Goal: Transaction & Acquisition: Purchase product/service

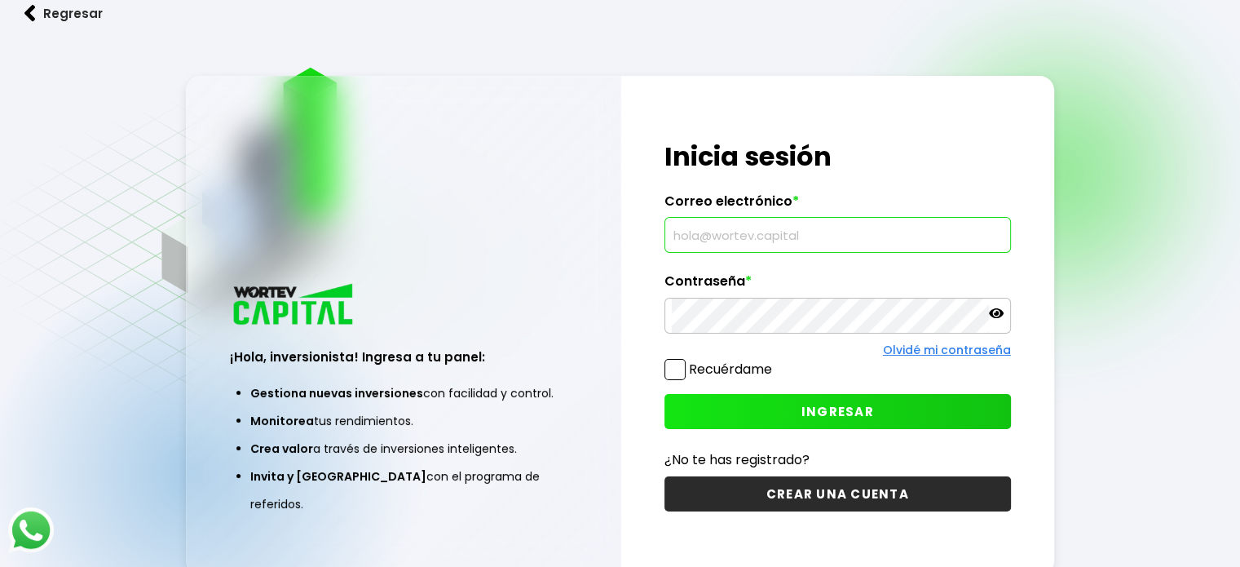
click at [750, 228] on input "text" at bounding box center [838, 235] width 332 height 34
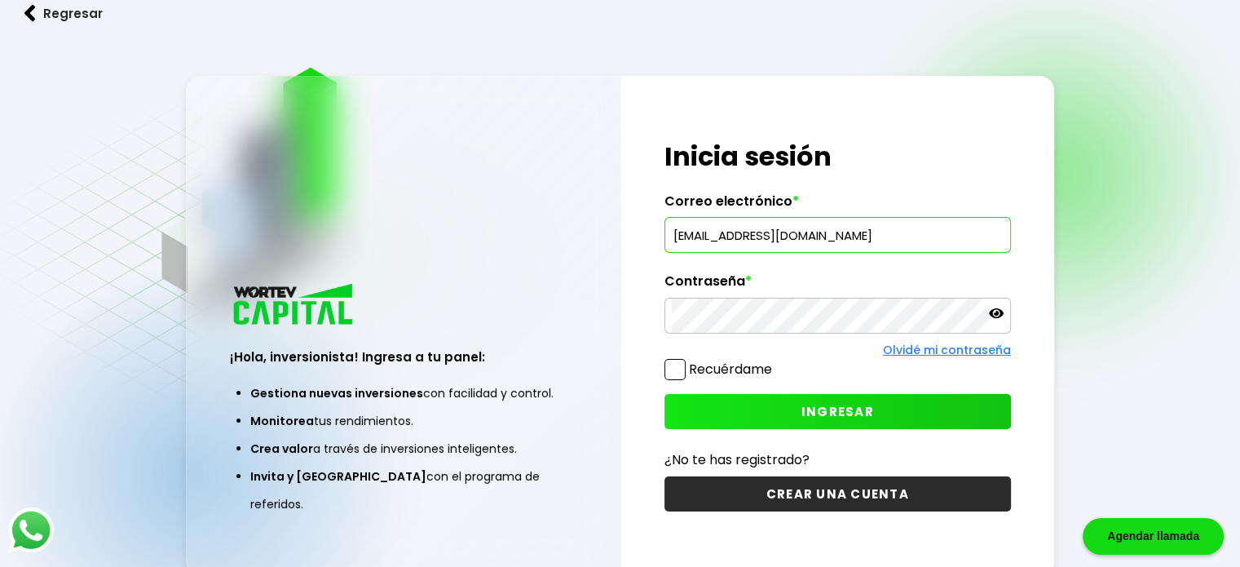
type input "[EMAIL_ADDRESS][DOMAIN_NAME]"
click at [843, 406] on span "INGRESAR" at bounding box center [837, 411] width 73 height 17
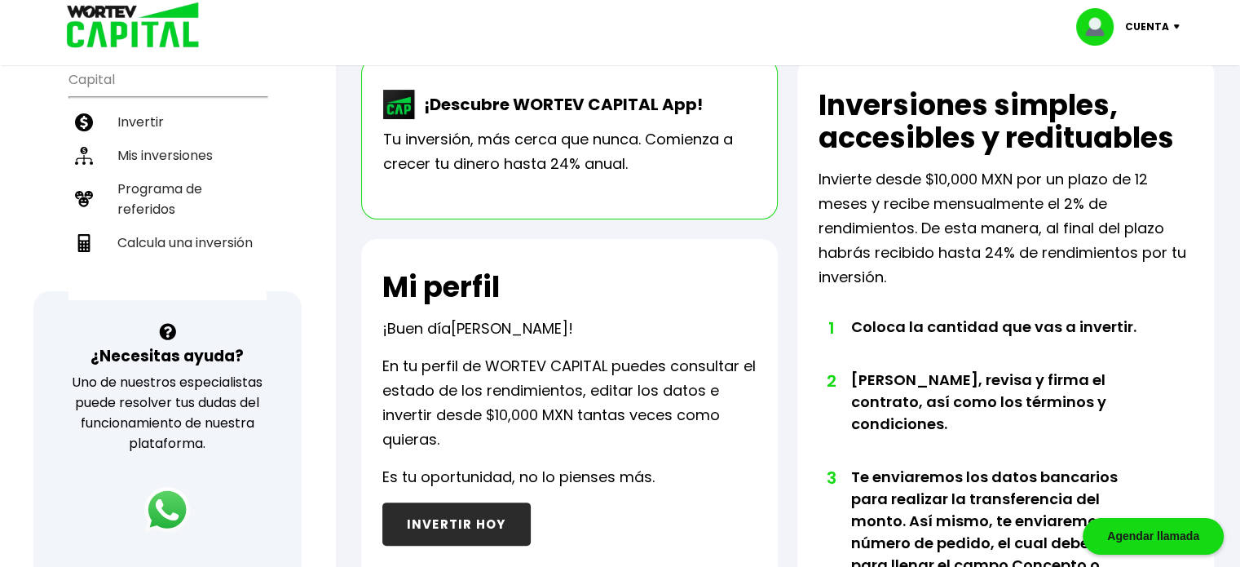
scroll to position [344, 0]
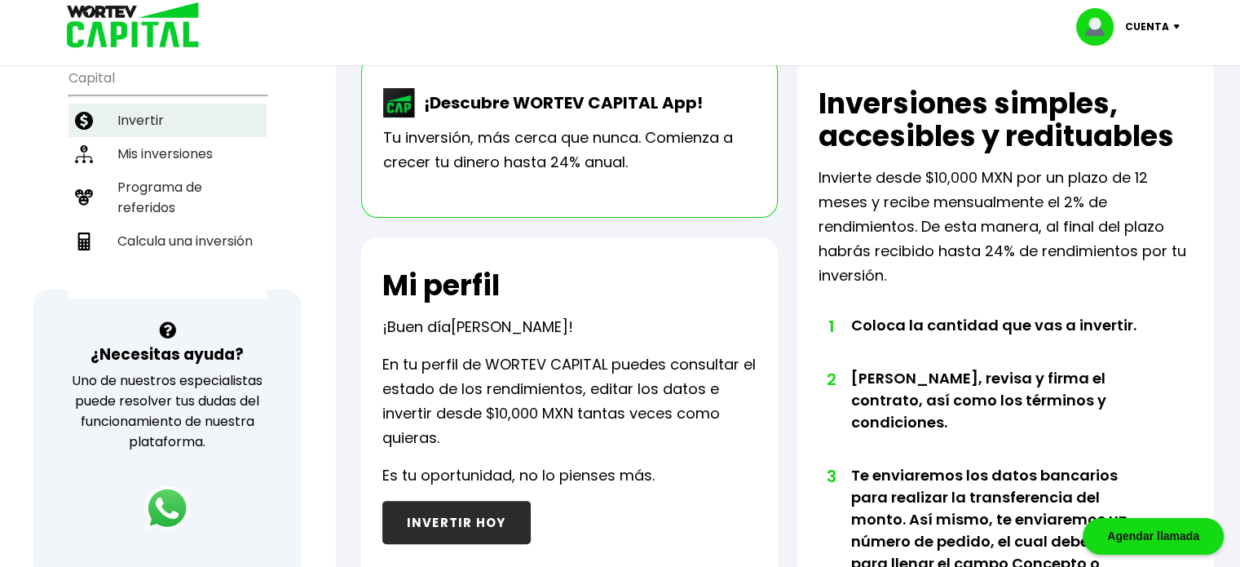
click at [182, 123] on li "Invertir" at bounding box center [167, 120] width 198 height 33
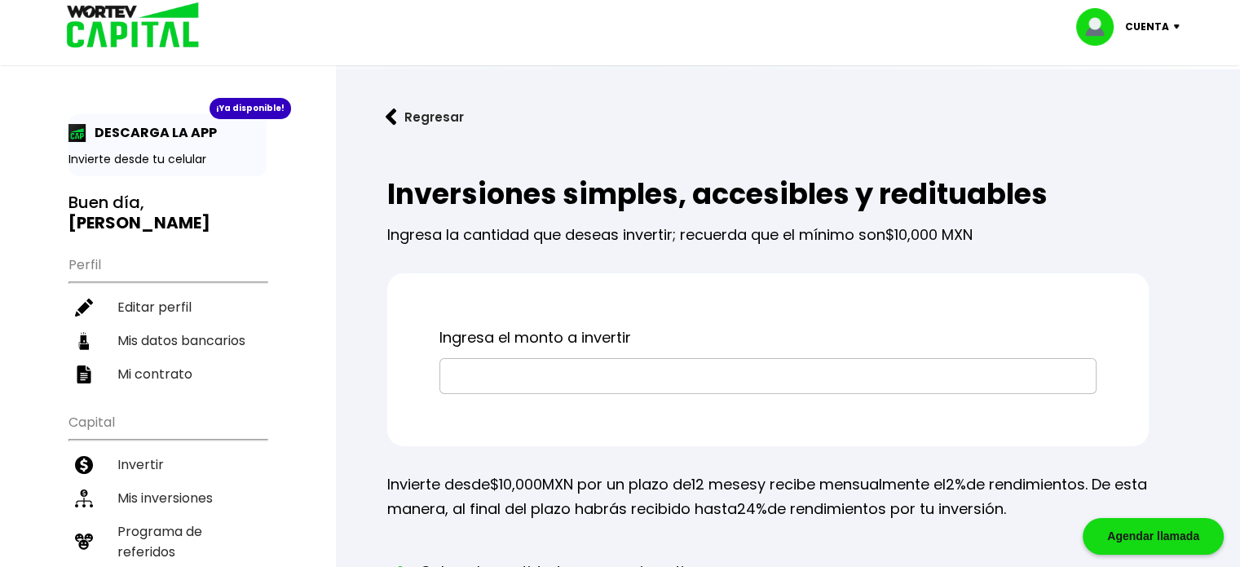
click at [528, 388] on input "text" at bounding box center [768, 376] width 642 height 34
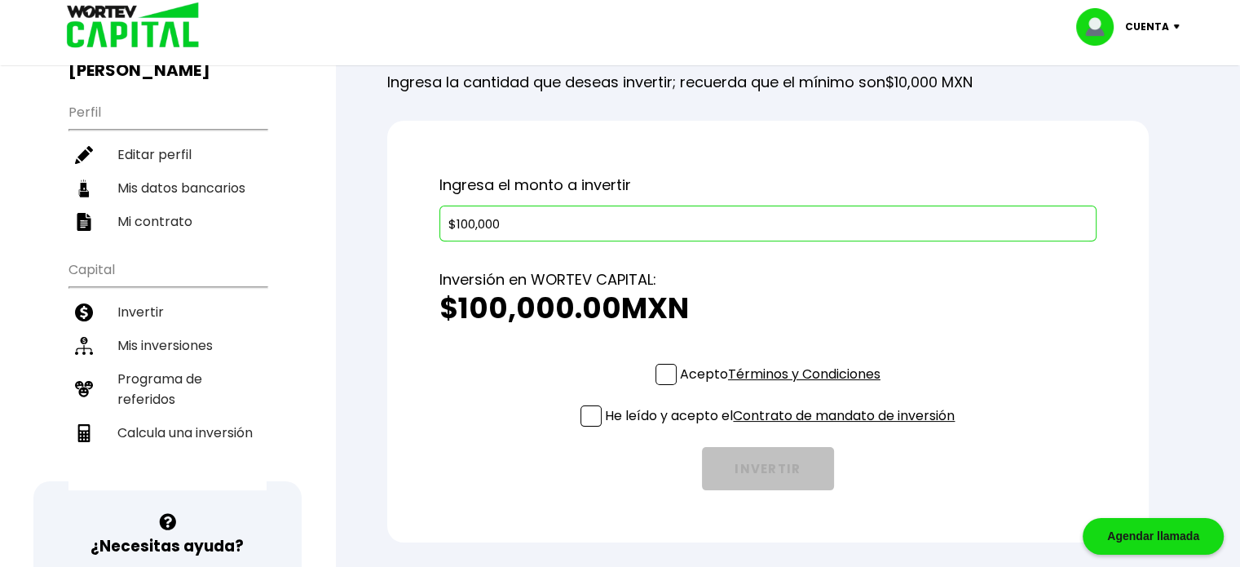
scroll to position [153, 0]
type input "$100,000"
click at [680, 371] on p "Acepto Términos y Condiciones" at bounding box center [780, 373] width 201 height 20
click at [784, 386] on input "Acepto Términos y Condiciones" at bounding box center [784, 386] width 0 height 0
click at [584, 416] on span at bounding box center [591, 414] width 21 height 21
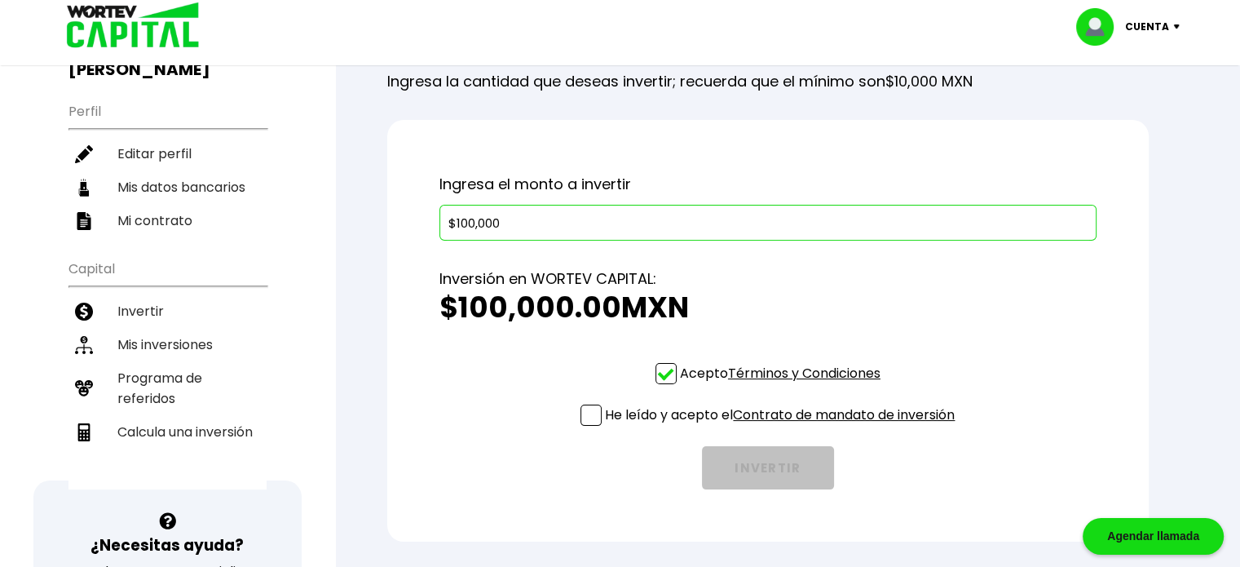
click at [784, 427] on input "He leído y acepto el Contrato de mandato de inversión" at bounding box center [784, 427] width 0 height 0
click at [754, 459] on button "INVERTIR" at bounding box center [768, 467] width 132 height 43
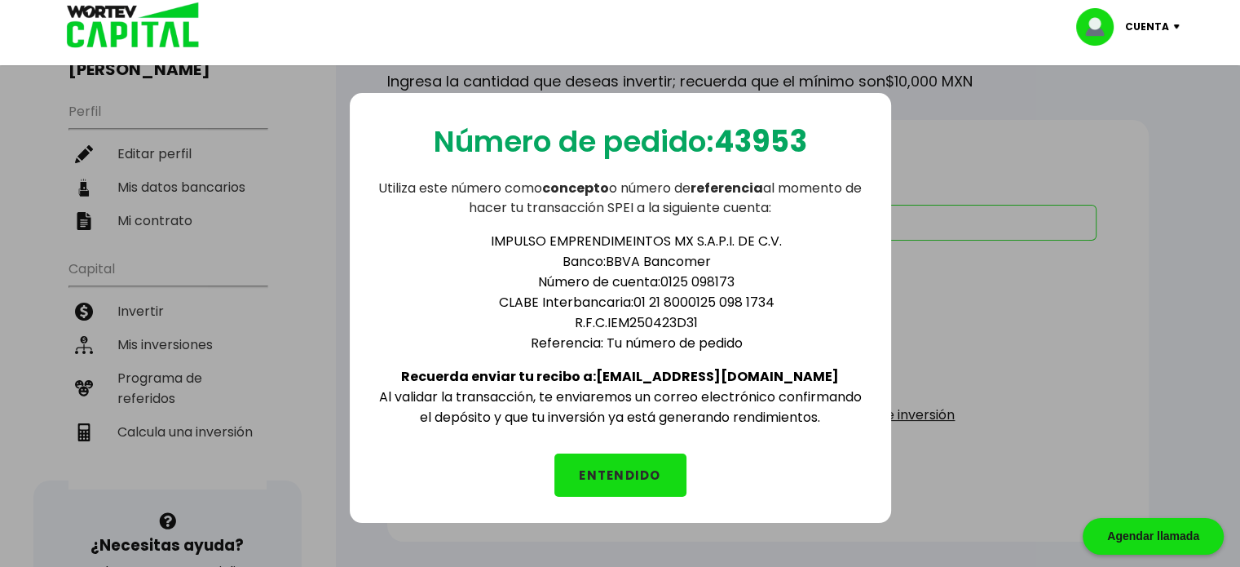
click at [742, 139] on b "43953" at bounding box center [760, 142] width 93 height 42
copy b "43953"
click at [639, 484] on button "ENTENDIDO" at bounding box center [620, 474] width 132 height 43
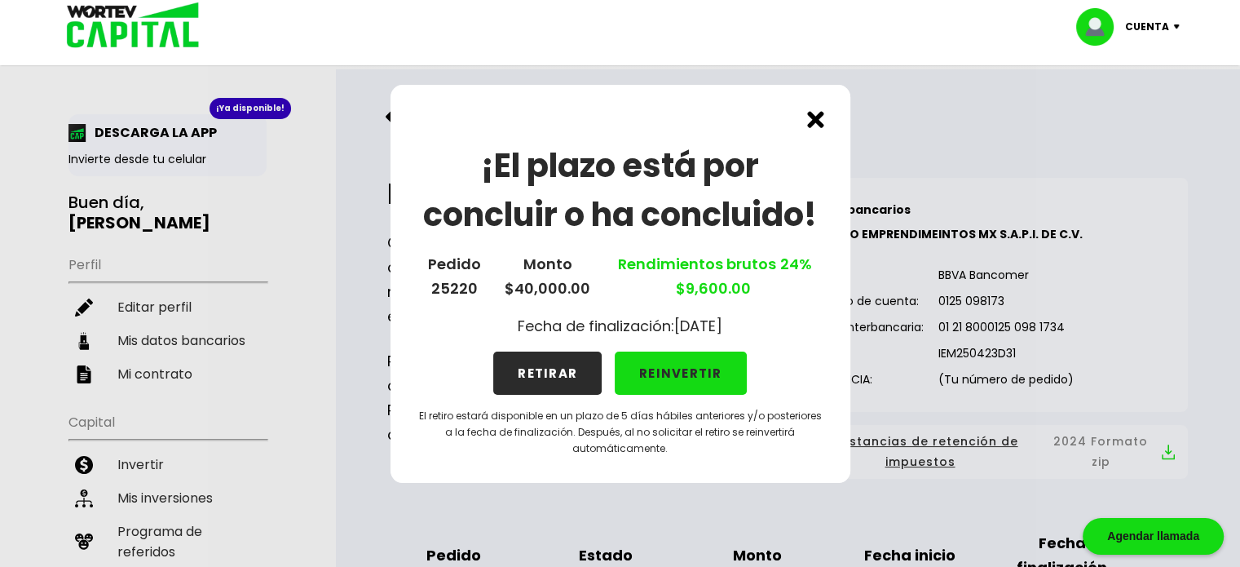
click at [682, 374] on button "REINVERTIR" at bounding box center [681, 372] width 132 height 43
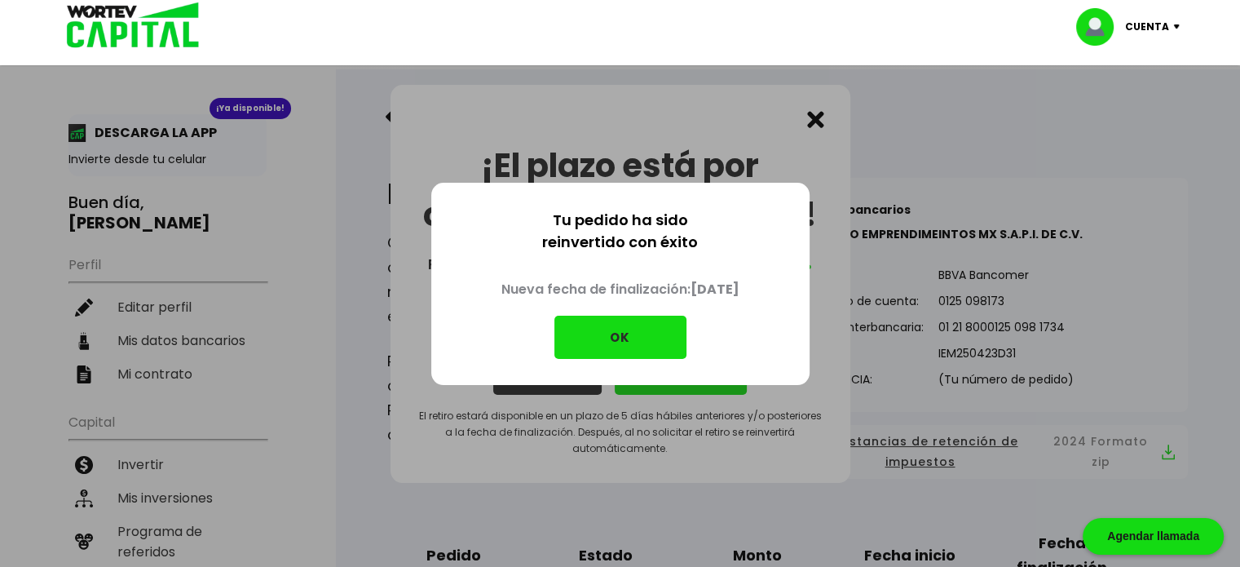
click at [642, 342] on button "OK" at bounding box center [620, 337] width 132 height 43
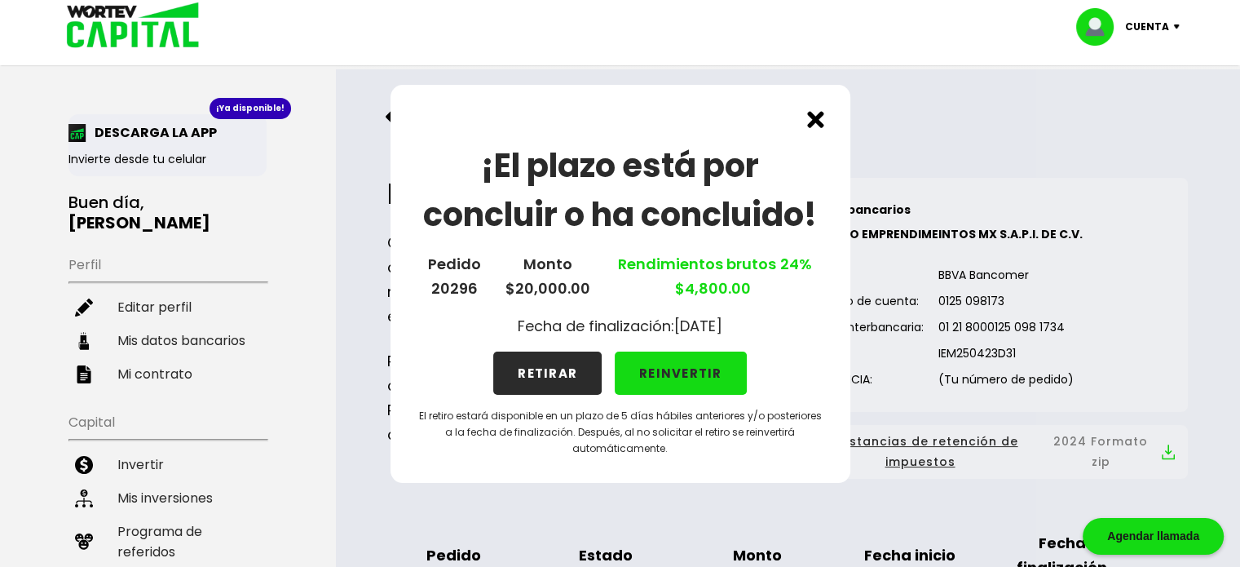
click at [687, 371] on button "REINVERTIR" at bounding box center [681, 372] width 132 height 43
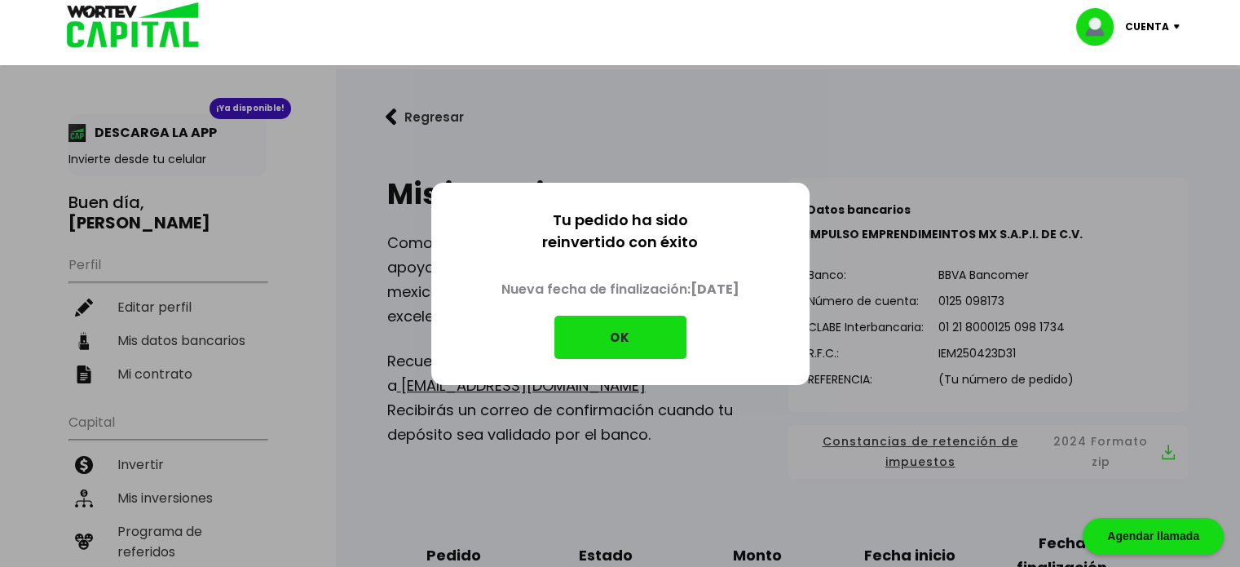
click at [672, 342] on button "OK" at bounding box center [620, 337] width 132 height 43
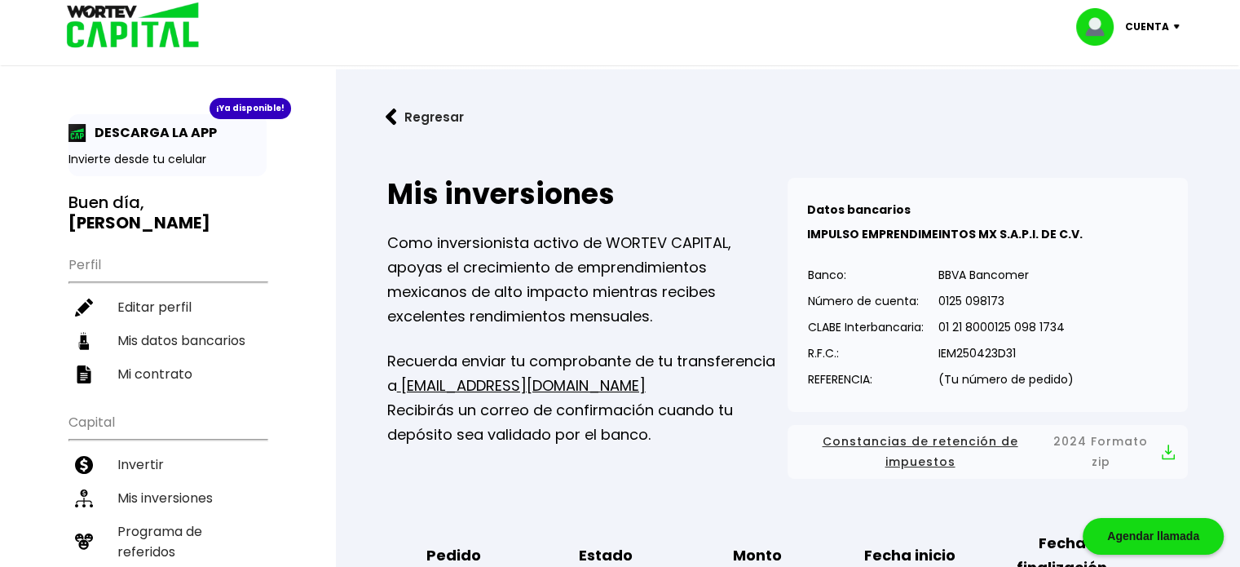
click at [161, 152] on p "Invierte desde tu celular" at bounding box center [167, 159] width 198 height 17
click at [168, 120] on div "¡Ya disponible! DESCARGA LA APP Invierte desde tu celular" at bounding box center [167, 145] width 198 height 62
click at [222, 108] on div "¡Ya disponible!" at bounding box center [251, 108] width 82 height 21
click at [382, 110] on button "Regresar" at bounding box center [424, 116] width 127 height 43
